Goal: Information Seeking & Learning: Learn about a topic

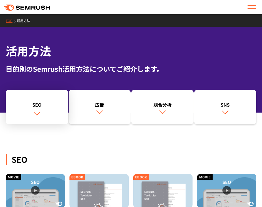
click at [39, 103] on div "SEO" at bounding box center [37, 104] width 57 height 7
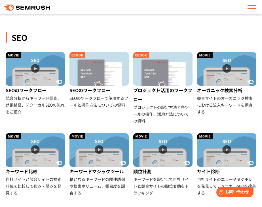
click at [90, 38] on div "SEO" at bounding box center [131, 37] width 251 height 11
click at [67, 29] on div "SEO SEOのワークフロー 競合分析からキーワード調査、効果検証、テクニカルSEOの流れをご紹介 SEOのワークフロー SEOのワークフローで使用するツール…" at bounding box center [131, 106] width 251 height 212
click at [33, 71] on img at bounding box center [35, 68] width 59 height 33
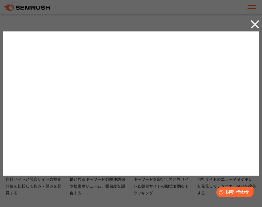
click at [107, 21] on div at bounding box center [131, 103] width 262 height 207
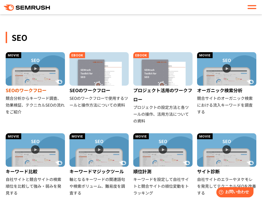
click at [46, 62] on img at bounding box center [35, 68] width 59 height 33
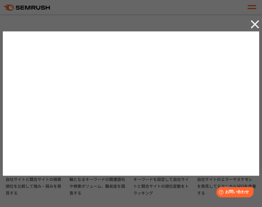
click at [254, 26] on img at bounding box center [255, 24] width 9 height 9
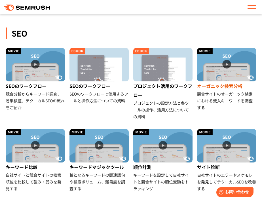
scroll to position [180, 0]
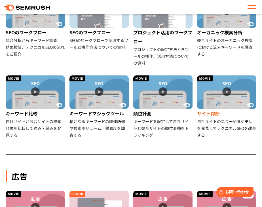
click at [224, 95] on img at bounding box center [226, 91] width 59 height 33
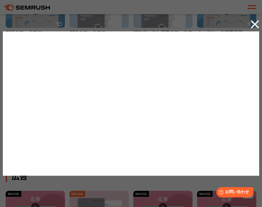
click at [255, 24] on img at bounding box center [255, 24] width 9 height 9
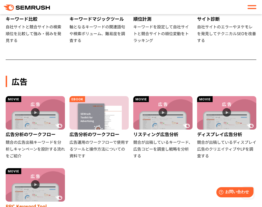
scroll to position [336, 0]
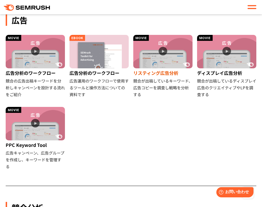
click at [158, 54] on img at bounding box center [162, 51] width 59 height 33
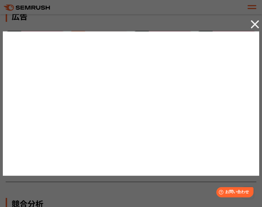
scroll to position [342, 0]
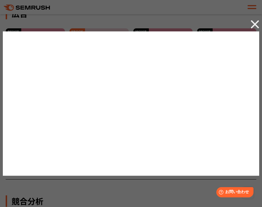
click at [257, 24] on img at bounding box center [255, 24] width 9 height 9
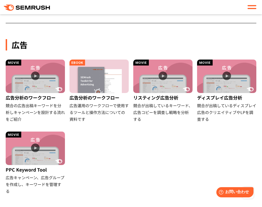
scroll to position [316, 0]
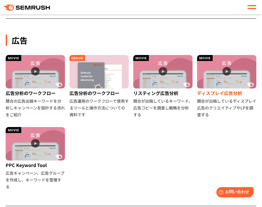
click at [229, 69] on img at bounding box center [226, 71] width 59 height 33
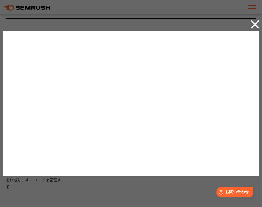
click at [258, 21] on img at bounding box center [255, 24] width 9 height 9
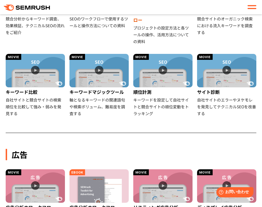
scroll to position [357, 0]
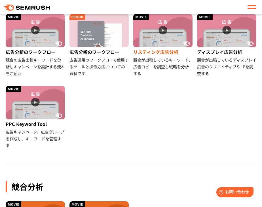
click at [154, 41] on img at bounding box center [162, 30] width 59 height 33
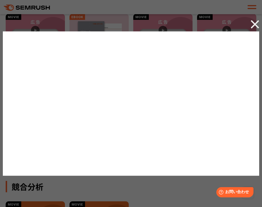
click at [255, 26] on img at bounding box center [255, 24] width 9 height 9
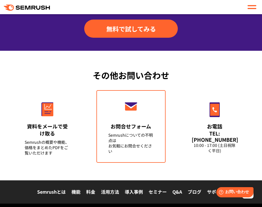
scroll to position [794, 0]
